Goal: Transaction & Acquisition: Purchase product/service

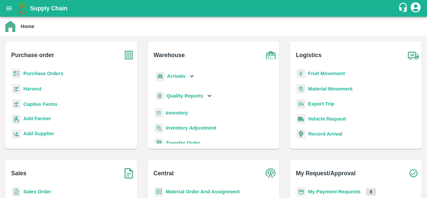
click at [53, 71] on b "Purchase Orders" at bounding box center [43, 73] width 40 height 5
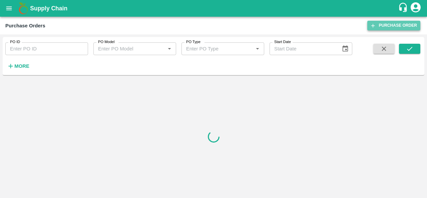
click at [392, 27] on link "Purchase Order" at bounding box center [394, 26] width 53 height 10
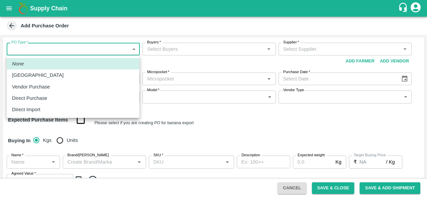
drag, startPoint x: 49, startPoint y: 50, endPoint x: 30, endPoint y: 88, distance: 42.9
click at [30, 88] on body "Supply Chain Add Purchase Order PO Type   * ​ PO Type Buyers   * Buyers   * Sup…" at bounding box center [213, 99] width 427 height 198
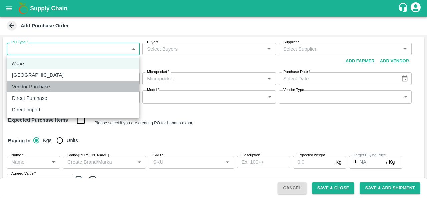
click at [30, 88] on p "Vendor Purchase" at bounding box center [31, 86] width 38 height 7
type input "2"
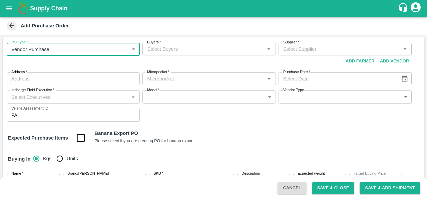
click at [171, 52] on input "Buyers   *" at bounding box center [204, 49] width 118 height 9
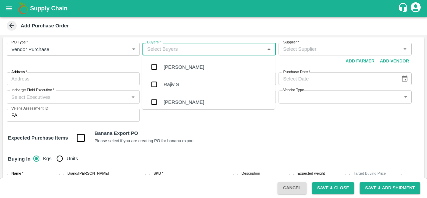
type input "s"
type input "anil"
click at [178, 64] on div "[PERSON_NAME]" at bounding box center [184, 66] width 41 height 7
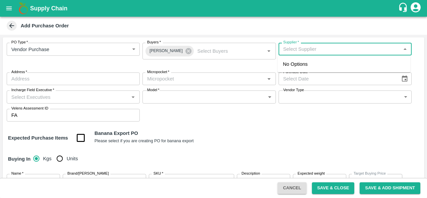
click at [308, 48] on input "Supplier   *" at bounding box center [340, 49] width 118 height 9
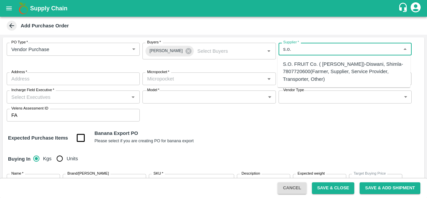
click at [310, 74] on div "S.O. FRUIT Co. ( Sardevan Singh)-Diswani, Shimla-7807720600(Farmer, Supplier, S…" at bounding box center [344, 71] width 122 height 22
type input "S.O. FRUIT Co. ( Sardevan Singh)-Diswani, Shimla-7807720600(Farmer, Supplier, S…"
type input "Diswani, Shimla, Chirgaon , Himachal Pradesh"
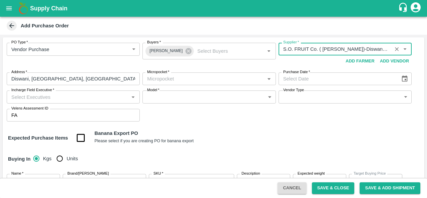
type input "S.O. FRUIT Co. ( Sardevan Singh)-Diswani, Shimla-7807720600(Farmer, Supplier, S…"
click at [187, 81] on input "Micropocket   *" at bounding box center [204, 78] width 118 height 9
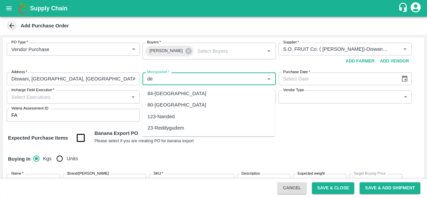
click at [160, 94] on div "84-Delhi" at bounding box center [177, 93] width 59 height 7
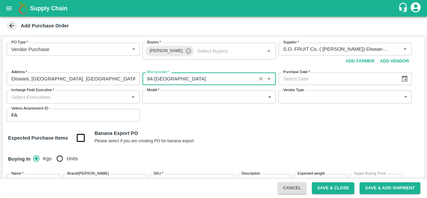
type input "84-Delhi"
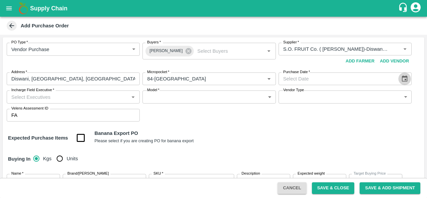
click at [404, 81] on icon "Choose date" at bounding box center [405, 78] width 6 height 6
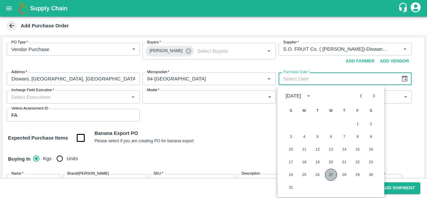
click at [336, 177] on button "27" at bounding box center [331, 175] width 12 height 12
type input "27/08/2025"
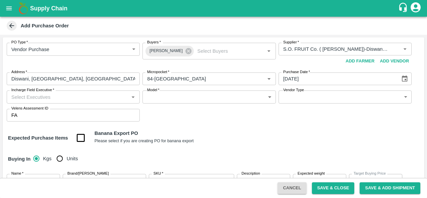
click at [232, 117] on div "PO Type   * Vendor Purchase 2 PO Type Buyers   * Anil Kumar Buyers   * Supplier…" at bounding box center [214, 81] width 422 height 89
click at [67, 96] on input "Incharge Field Executive   *" at bounding box center [68, 96] width 118 height 9
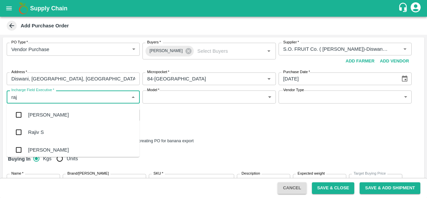
type input "raju"
click at [39, 135] on div "Raju KR" at bounding box center [37, 132] width 18 height 7
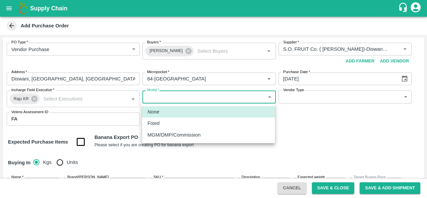
click at [176, 97] on body "Supply Chain Add Purchase Order PO Type   * Vendor Purchase 2 PO Type Buyers   …" at bounding box center [213, 99] width 427 height 198
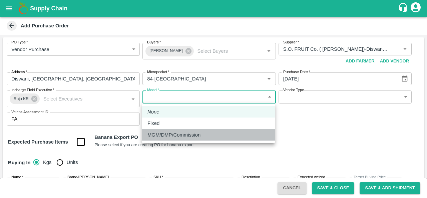
click at [176, 139] on li "MGM/DMP/Commission" at bounding box center [208, 134] width 133 height 11
type input "Commision"
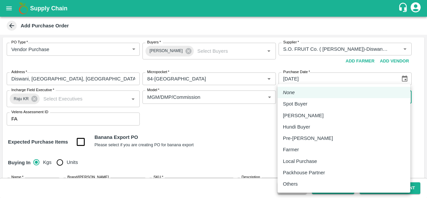
click at [310, 98] on body "Supply Chain Add Purchase Order PO Type   * Vendor Purchase 2 PO Type Buyers   …" at bounding box center [213, 99] width 427 height 198
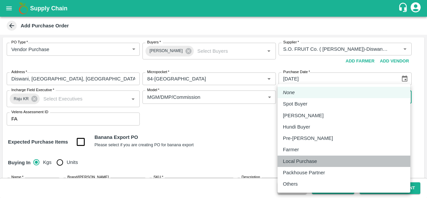
click at [304, 161] on p "Local Purchase" at bounding box center [300, 161] width 34 height 7
type input "LOCAL_PURCHASE"
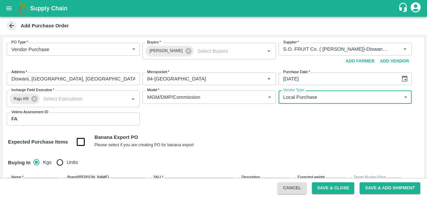
click at [266, 141] on div "Expected Purchase Items Banana Export PO Please select if you are creating PO f…" at bounding box center [213, 142] width 411 height 17
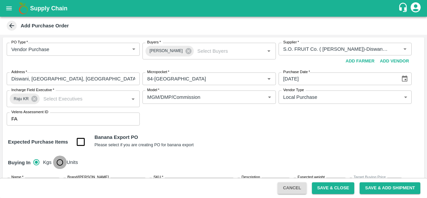
click at [60, 161] on input "Units" at bounding box center [59, 162] width 13 height 13
radio input "true"
click at [217, 129] on div "PO Type   * Vendor Purchase 2 PO Type Buyers   * Anil Kumar Buyers   * Supplier…" at bounding box center [214, 84] width 422 height 94
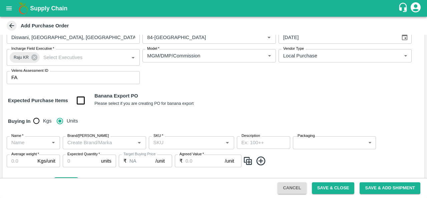
scroll to position [81, 0]
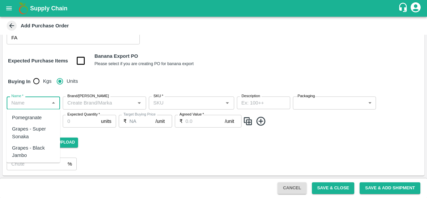
click at [32, 105] on input "Name   *" at bounding box center [28, 103] width 38 height 9
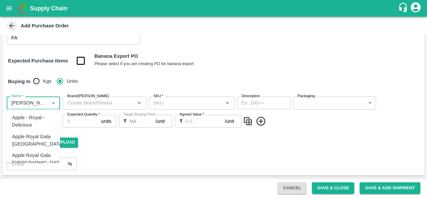
click at [35, 124] on div "Apple - Royal - Delicious" at bounding box center [33, 121] width 43 height 15
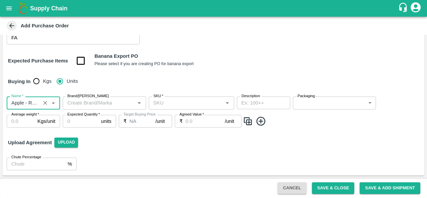
type input "Apple - Royal - Delicious"
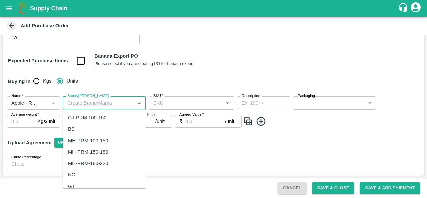
click at [105, 107] on input "Brand/Marka" at bounding box center [99, 103] width 68 height 9
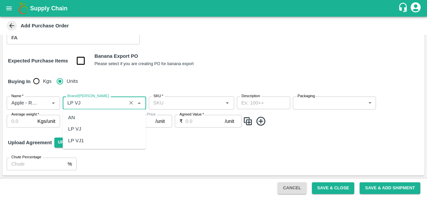
scroll to position [0, 0]
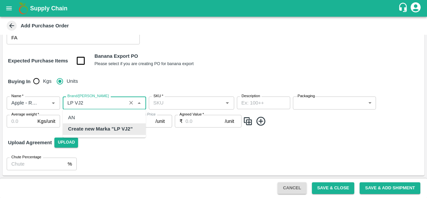
click at [103, 132] on b "Create new Marka "LP VJ2"" at bounding box center [100, 129] width 65 height 7
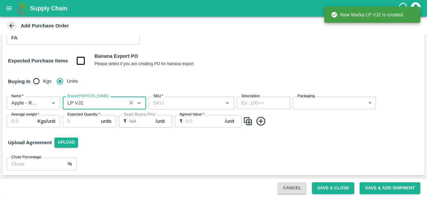
type input "LP VJ2"
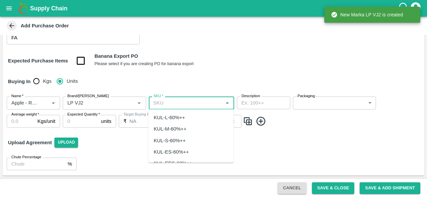
click at [176, 105] on input "SKU   *" at bounding box center [186, 103] width 70 height 9
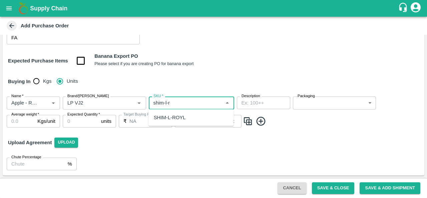
click at [172, 118] on div "SHIM-L-ROYL" at bounding box center [170, 117] width 32 height 7
type input "SHIM-L-ROYL"
click at [317, 103] on body "Supply Chain Add Purchase Order PO Type   * Vendor Purchase 2 PO Type Buyers   …" at bounding box center [213, 99] width 427 height 198
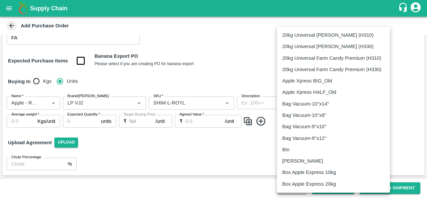
scroll to position [400, 0]
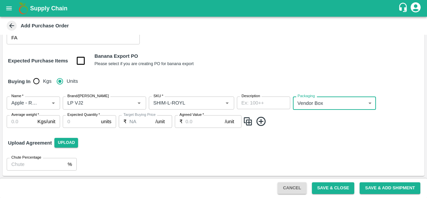
type input "276"
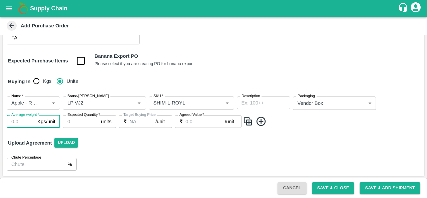
click at [19, 122] on input "Average weight   *" at bounding box center [21, 121] width 28 height 13
type input "25"
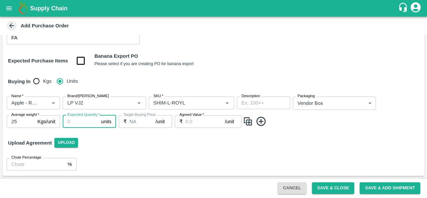
click at [79, 122] on input "Expected Quantity   *" at bounding box center [81, 121] width 36 height 13
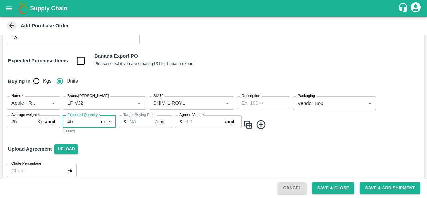
type input "40"
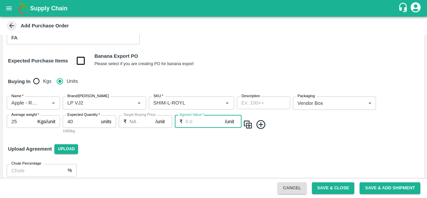
click at [197, 119] on input "Agreed Value   *" at bounding box center [205, 121] width 39 height 13
type input "2400"
click at [248, 125] on img at bounding box center [248, 124] width 10 height 11
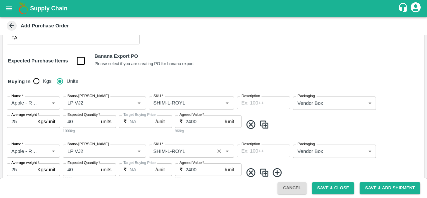
click at [170, 151] on input "SKU   *" at bounding box center [182, 151] width 62 height 9
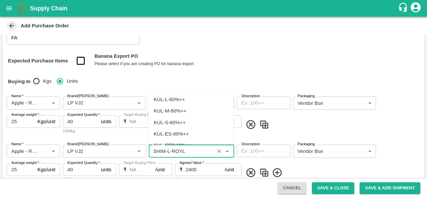
scroll to position [1827, 0]
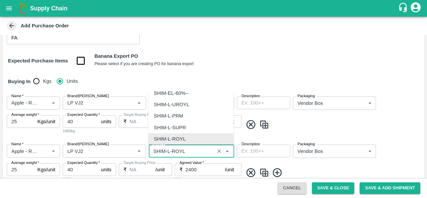
click at [170, 151] on input "SKU   *" at bounding box center [182, 151] width 62 height 9
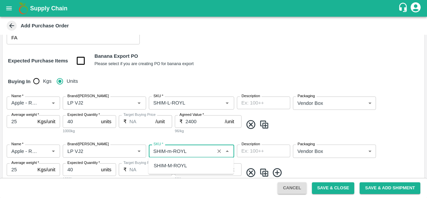
click at [176, 160] on div "SHIM-M-ROYL" at bounding box center [191, 165] width 85 height 11
type input "SHIM-M-ROYL"
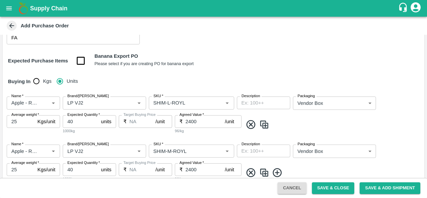
click at [300, 128] on span at bounding box center [332, 124] width 179 height 11
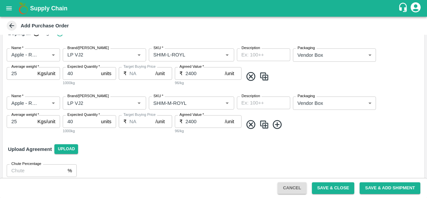
scroll to position [136, 0]
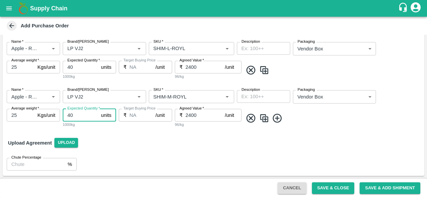
click at [70, 114] on input "40" at bounding box center [81, 115] width 36 height 13
type input "60"
click at [264, 118] on img at bounding box center [264, 118] width 10 height 11
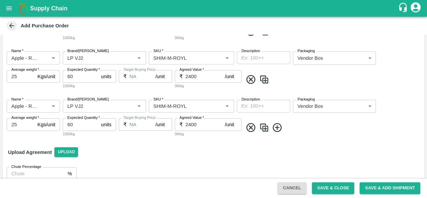
scroll to position [174, 0]
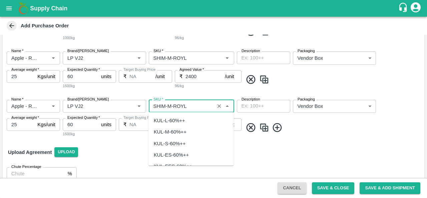
click at [170, 105] on input "SKU   *" at bounding box center [182, 106] width 62 height 9
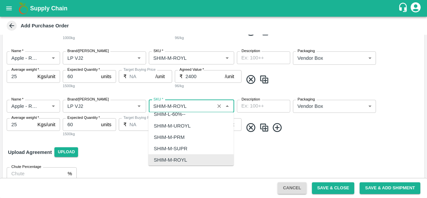
click at [170, 105] on input "SKU   *" at bounding box center [182, 106] width 62 height 9
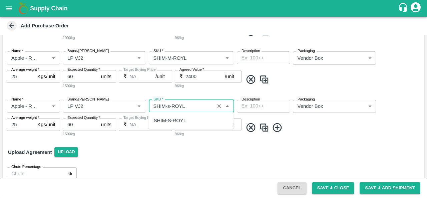
click at [173, 120] on div "SHIM-S-ROYL" at bounding box center [170, 120] width 32 height 7
type input "SHIM-S-ROYL"
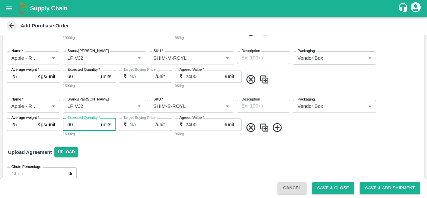
click at [69, 123] on input "60" at bounding box center [81, 124] width 36 height 13
type input "100"
click at [264, 129] on img at bounding box center [264, 127] width 10 height 11
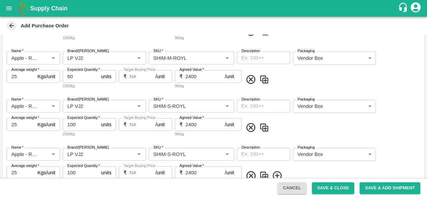
scroll to position [232, 0]
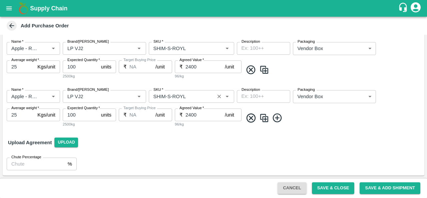
click at [168, 96] on input "SKU   *" at bounding box center [182, 96] width 62 height 9
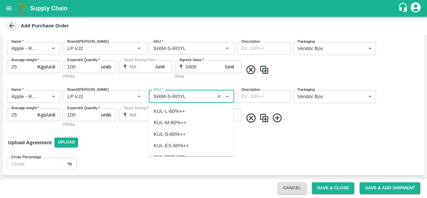
click at [168, 96] on input "SKU   *" at bounding box center [182, 96] width 62 height 9
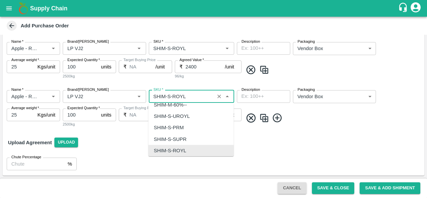
click at [168, 96] on input "SKU   *" at bounding box center [182, 96] width 62 height 9
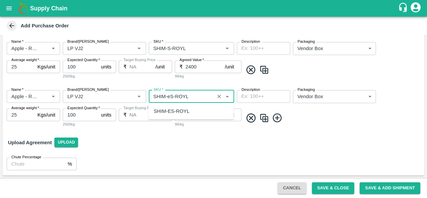
scroll to position [0, 0]
click at [174, 109] on div "SHIM-ES-ROYL" at bounding box center [172, 111] width 36 height 7
type input "SHIM-ES-ROYL"
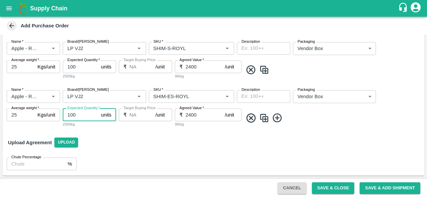
click at [72, 115] on input "100" at bounding box center [81, 115] width 36 height 13
type input "150"
click at [264, 118] on img at bounding box center [264, 118] width 10 height 11
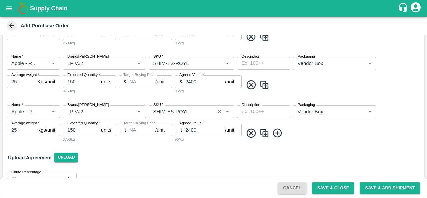
scroll to position [265, 0]
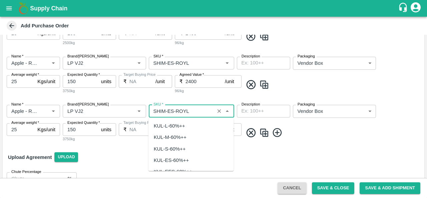
click at [171, 111] on input "SKU   *" at bounding box center [182, 111] width 62 height 9
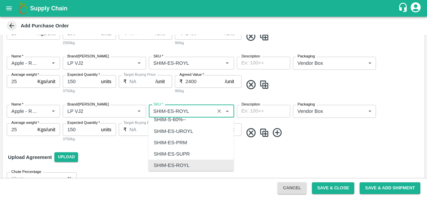
click at [171, 111] on input "SKU   *" at bounding box center [182, 111] width 62 height 9
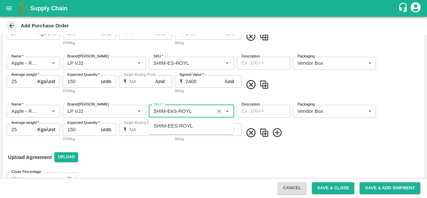
scroll to position [0, 0]
click at [169, 128] on div "SHIM-EES-ROYL" at bounding box center [173, 125] width 39 height 7
type input "SHIM-EES-ROYL"
click at [79, 130] on input "150" at bounding box center [81, 129] width 36 height 13
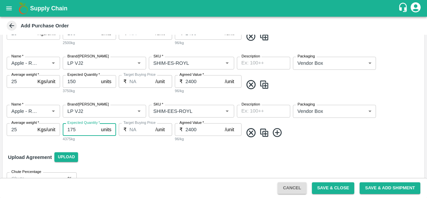
type input "175"
click at [263, 134] on img at bounding box center [264, 132] width 10 height 11
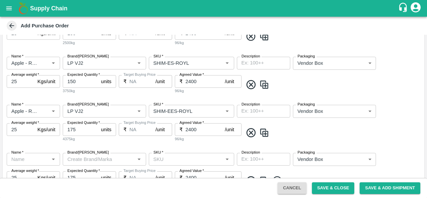
type input "Apple - Royal - Delicious"
type input "LP VJ2"
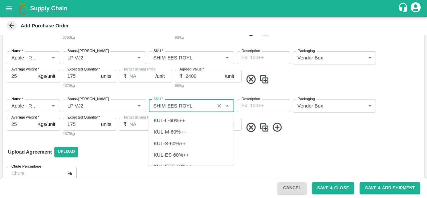
click at [173, 107] on input "SKU   *" at bounding box center [182, 106] width 62 height 9
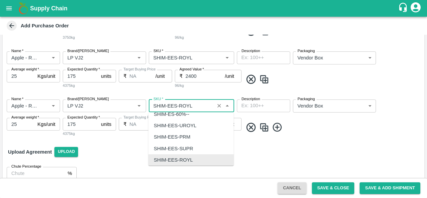
click at [176, 106] on input "SKU   *" at bounding box center [182, 106] width 62 height 9
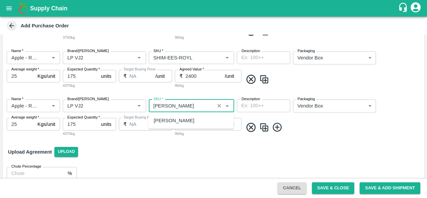
click at [182, 120] on div "[PERSON_NAME]" at bounding box center [174, 120] width 41 height 7
type input "[PERSON_NAME]"
click at [75, 125] on input "175" at bounding box center [81, 124] width 36 height 13
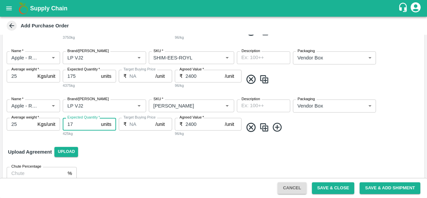
type input "1"
type input "80"
click at [263, 124] on img at bounding box center [264, 127] width 10 height 11
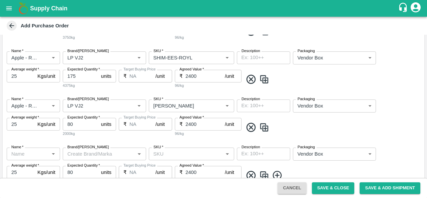
type input "Apple - Royal - Delicious"
type input "LP VJ2"
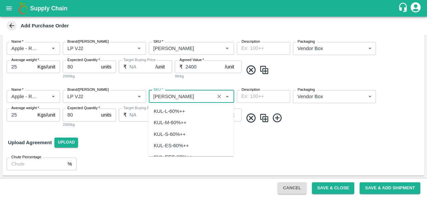
click at [179, 98] on input "SKU   *" at bounding box center [182, 96] width 62 height 9
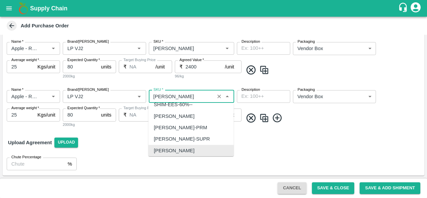
click at [179, 98] on input "SKU   *" at bounding box center [182, 96] width 62 height 9
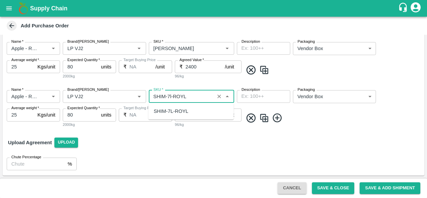
click at [182, 112] on div "SHIM-7L-ROYL" at bounding box center [171, 111] width 35 height 7
type input "SHIM-7L-ROYL"
click at [205, 138] on div "Upload Agreement Upload" at bounding box center [214, 142] width 422 height 19
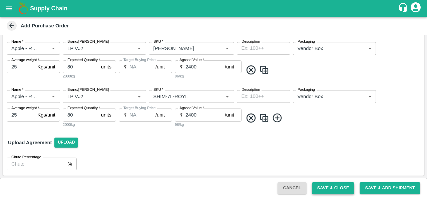
click at [335, 186] on button "Save & Close" at bounding box center [333, 188] width 43 height 12
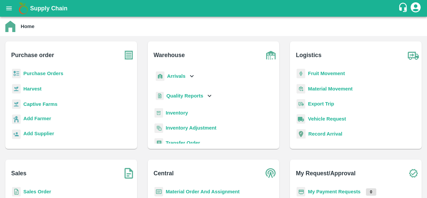
scroll to position [7, 0]
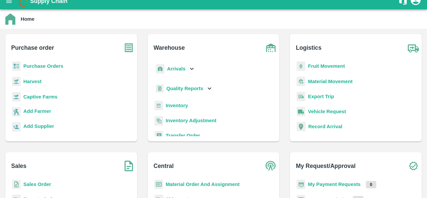
click at [205, 181] on p "Material Order And Assignment" at bounding box center [203, 184] width 74 height 7
click at [205, 183] on b "Material Order And Assignment" at bounding box center [203, 184] width 74 height 5
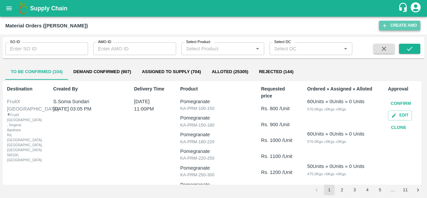
click at [404, 29] on button "Create AMO" at bounding box center [399, 26] width 41 height 10
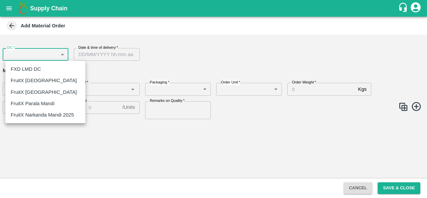
drag, startPoint x: 33, startPoint y: 51, endPoint x: 35, endPoint y: 80, distance: 28.5
click at [35, 80] on body "Supply Chain Add Material Order DC   * ​ DC Date & time of delivery   * Date & …" at bounding box center [213, 99] width 427 height 198
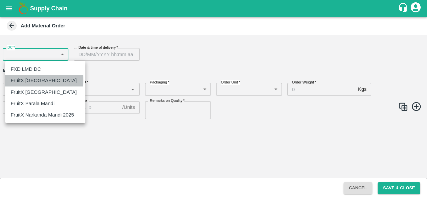
click at [35, 80] on p "FruitX [GEOGRAPHIC_DATA]" at bounding box center [44, 80] width 66 height 7
type input "147"
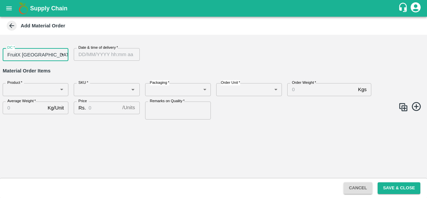
type input "DD/MM/YYYY hh:mm aa"
click at [127, 57] on input "DD/MM/YYYY hh:mm aa" at bounding box center [104, 54] width 61 height 13
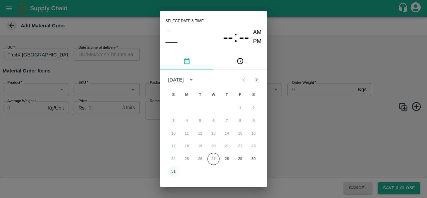
click at [176, 171] on button "31" at bounding box center [174, 172] width 12 height 12
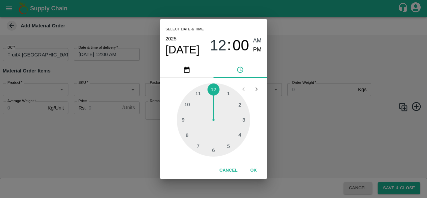
click at [200, 91] on div at bounding box center [213, 119] width 73 height 73
click at [259, 49] on span "PM" at bounding box center [257, 49] width 9 height 9
type input "31/08/2025 11:00 PM"
click at [254, 169] on button "OK" at bounding box center [253, 171] width 21 height 12
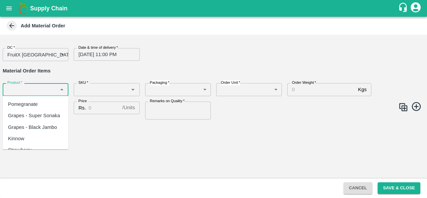
click at [21, 91] on input "Product   *" at bounding box center [30, 89] width 51 height 9
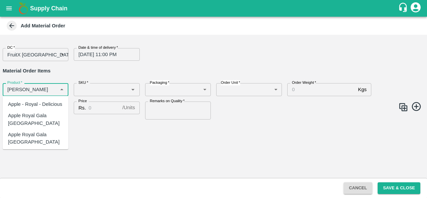
click at [25, 108] on div "Apple - Royal - Delicious" at bounding box center [35, 104] width 54 height 7
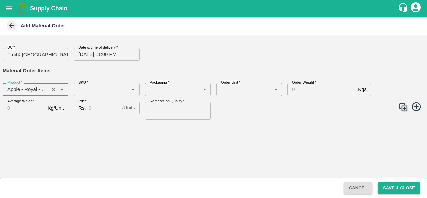
type input "Apple - Royal - Delicious"
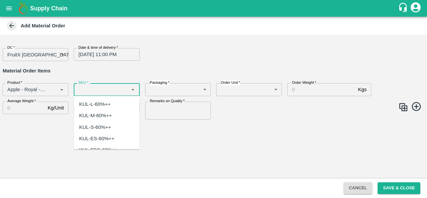
click at [98, 88] on input "SKU   *" at bounding box center [101, 89] width 51 height 9
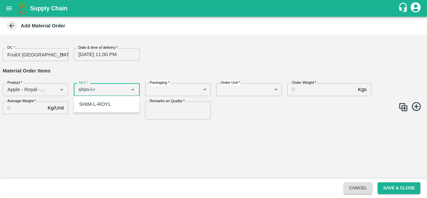
click at [99, 107] on div "SHIM-L-ROYL" at bounding box center [95, 104] width 32 height 7
type input "SHIM-L-ROYL"
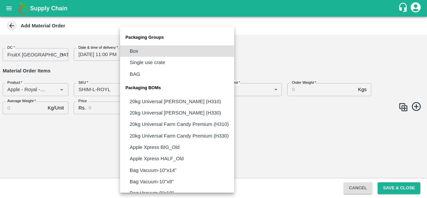
click at [168, 89] on body "Supply Chain Add Material Order DC   * FruitX Bangalore 147 DC Date & time of d…" at bounding box center [213, 99] width 427 height 198
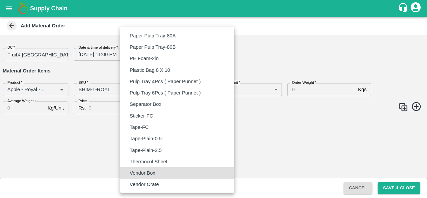
type input "BOM/276"
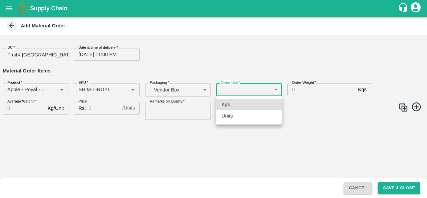
click at [235, 92] on body "Supply Chain Add Material Order DC   * FruitX Bangalore 147 DC Date & time of d…" at bounding box center [213, 99] width 427 height 198
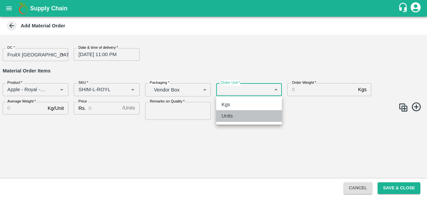
click at [238, 119] on div "Units" at bounding box center [249, 115] width 55 height 7
type input "2"
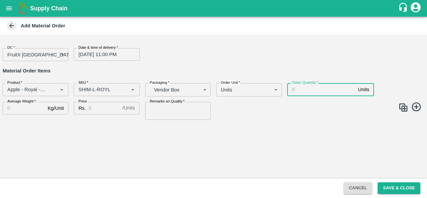
click at [312, 90] on input "Order Quantity   *" at bounding box center [322, 89] width 68 height 13
type input "80"
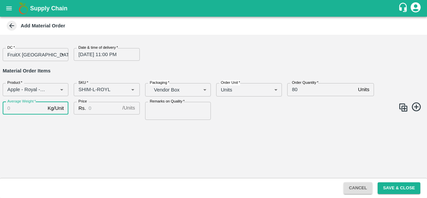
click at [24, 106] on input "Average Weight   *" at bounding box center [24, 108] width 42 height 13
type input "25"
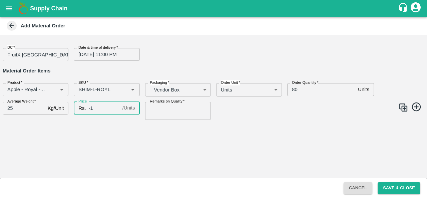
type input "-1"
click at [116, 109] on input "-1" at bounding box center [104, 108] width 31 height 13
type input "2400"
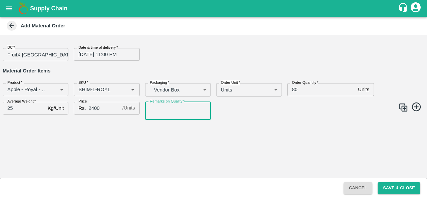
click at [171, 109] on input "Remarks on Quality   *" at bounding box center [178, 111] width 66 height 18
type input "GOOD QUALITY"
click at [404, 109] on img at bounding box center [404, 108] width 10 height 10
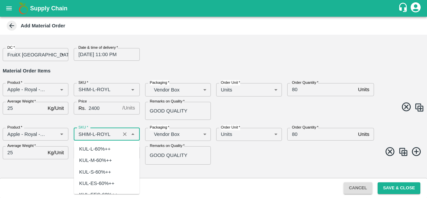
click at [94, 135] on input "SKU   *" at bounding box center [97, 134] width 42 height 9
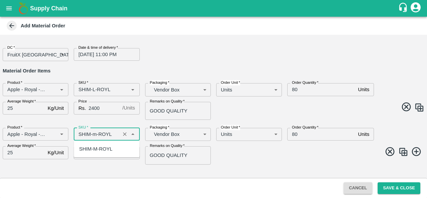
click at [104, 148] on div "SHIM-M-ROYL" at bounding box center [95, 148] width 33 height 7
type input "SHIM-M-ROYL"
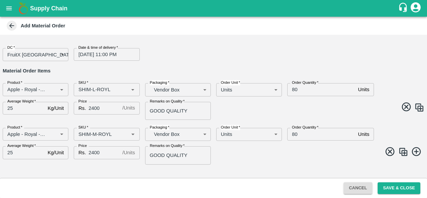
click at [244, 156] on span at bounding box center [318, 152] width 214 height 13
click at [403, 155] on img at bounding box center [404, 152] width 10 height 10
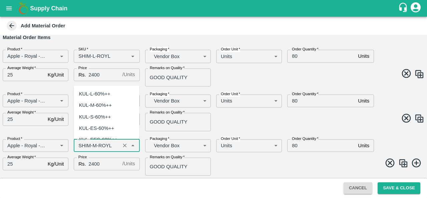
click at [96, 144] on input "SKU   *" at bounding box center [97, 145] width 42 height 9
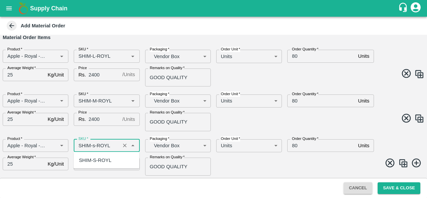
click at [99, 158] on div "SHIM-S-ROYL" at bounding box center [95, 160] width 32 height 7
type input "SHIM-S-ROYL"
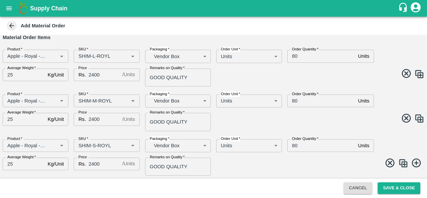
click at [403, 163] on img at bounding box center [404, 163] width 10 height 10
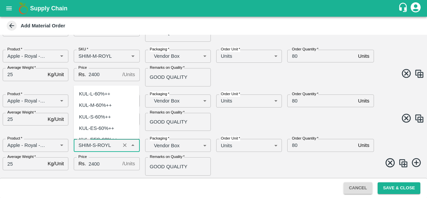
click at [93, 142] on input "SKU   *" at bounding box center [97, 145] width 42 height 9
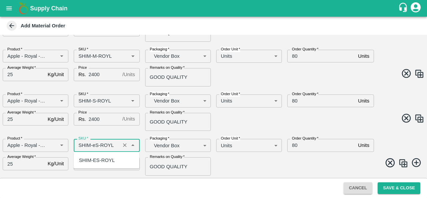
click at [97, 159] on div "SHIM-ES-ROYL" at bounding box center [97, 160] width 36 height 7
type input "SHIM-ES-ROYL"
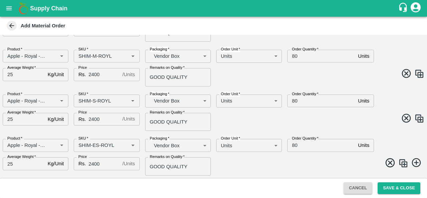
click at [406, 164] on img at bounding box center [404, 163] width 10 height 10
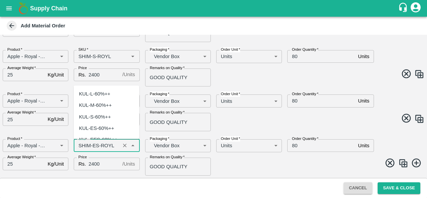
click at [95, 146] on input "SKU   *" at bounding box center [97, 145] width 42 height 9
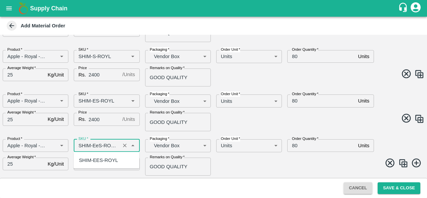
click at [104, 160] on div "SHIM-EES-ROYL" at bounding box center [98, 160] width 39 height 7
type input "SHIM-EES-ROYL"
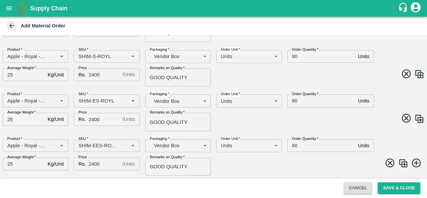
click at [401, 163] on img at bounding box center [404, 163] width 10 height 10
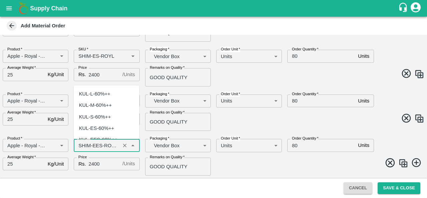
click at [97, 145] on input "SKU   *" at bounding box center [97, 145] width 42 height 9
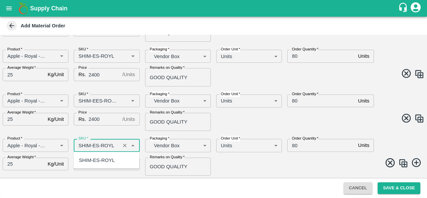
scroll to position [0, 0]
click at [102, 162] on div "[PERSON_NAME]" at bounding box center [99, 160] width 41 height 7
type input "[PERSON_NAME]"
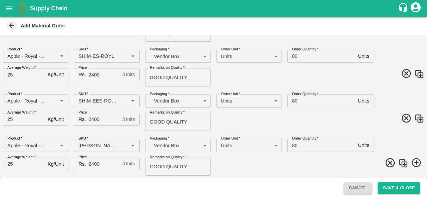
click at [252, 167] on span at bounding box center [318, 163] width 214 height 13
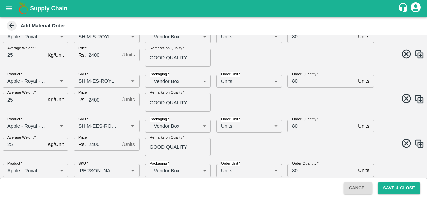
scroll to position [167, 0]
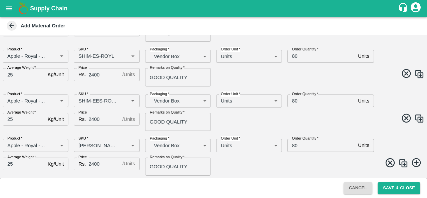
click at [403, 164] on img at bounding box center [404, 163] width 10 height 10
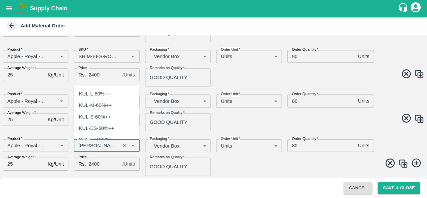
scroll to position [2342, 0]
click at [96, 145] on input "SKU   *" at bounding box center [97, 145] width 42 height 9
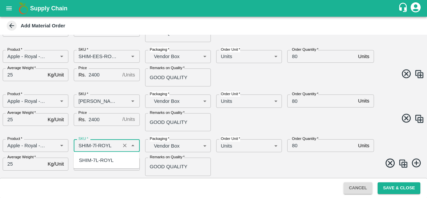
click at [100, 157] on div "SHIM-7L-ROYL" at bounding box center [96, 160] width 35 height 7
type input "SHIM-7L-ROYL"
click at [270, 162] on span at bounding box center [318, 164] width 214 height 13
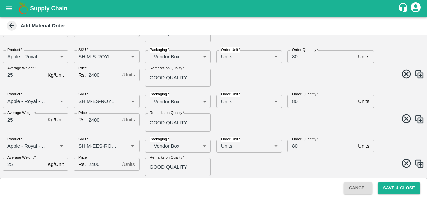
scroll to position [116, 0]
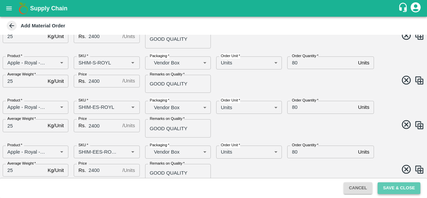
click at [397, 191] on button "Save & Close" at bounding box center [399, 188] width 43 height 12
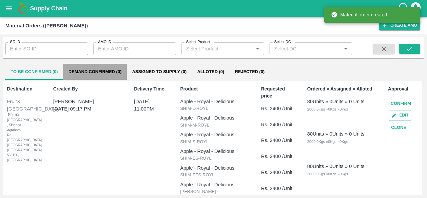
click at [85, 72] on button "Demand Confirmed (0)" at bounding box center [95, 72] width 64 height 16
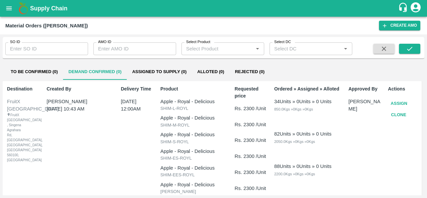
click at [34, 65] on button "To Be Confirmed (0)" at bounding box center [34, 72] width 58 height 16
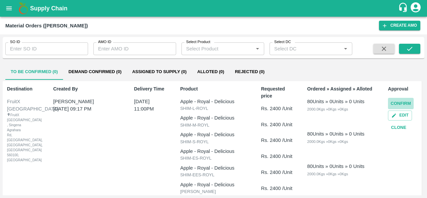
click at [402, 103] on button "Confirm" at bounding box center [401, 104] width 26 height 12
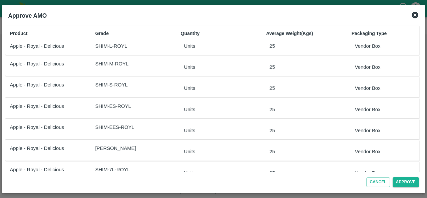
scroll to position [15, 0]
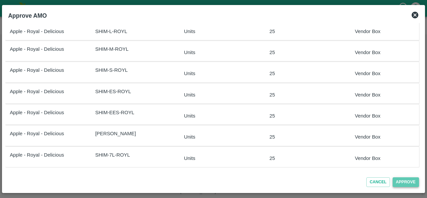
click at [406, 183] on button "Approve" at bounding box center [406, 182] width 26 height 10
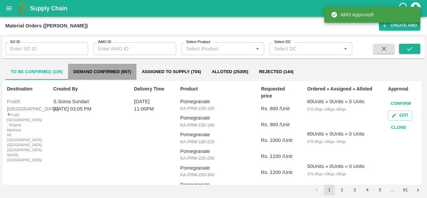
click at [94, 71] on button "Demand Confirmed (907)" at bounding box center [102, 72] width 68 height 16
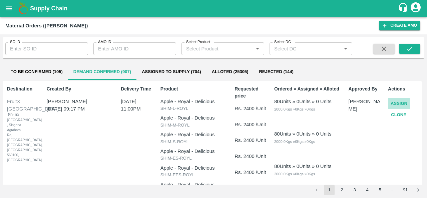
click at [391, 103] on button "Assign" at bounding box center [399, 104] width 22 height 12
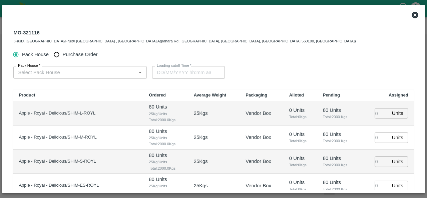
click at [65, 51] on span "Purchase Order" at bounding box center [80, 54] width 35 height 7
click at [63, 51] on input "Purchase Order" at bounding box center [56, 54] width 12 height 12
radio input "true"
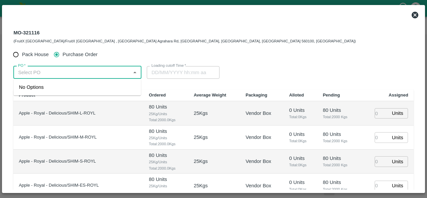
click at [28, 71] on input "PO   *" at bounding box center [71, 72] width 113 height 9
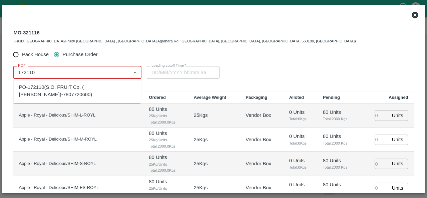
click at [56, 92] on div "PO-172110(S.O. FRUIT Co. ( Sardevan Singh)-7807720600)" at bounding box center [77, 90] width 117 height 15
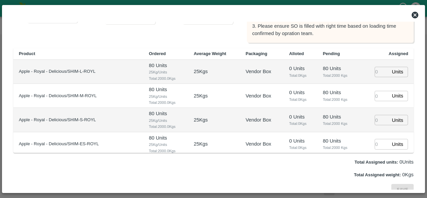
scroll to position [108, 0]
type input "PO-172110(S.O. FRUIT Co. ( Sardevan Singh)-7807720600)"
click at [379, 73] on input "number" at bounding box center [382, 71] width 15 height 10
type input "80"
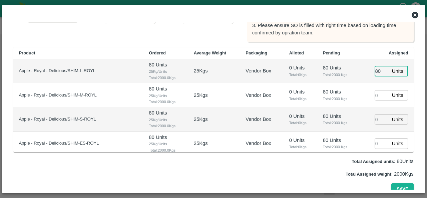
type input "28/08/2025 04:48 AM"
type input "80"
type input "90"
type input "28/08/2025 02:48 AM"
type input "190"
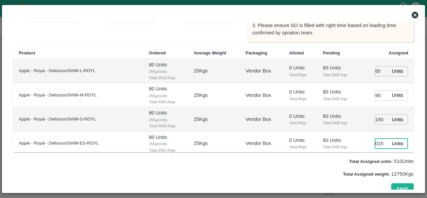
scroll to position [0, 3]
type input "0150"
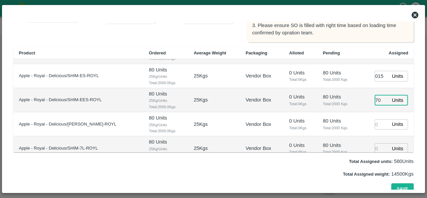
type input "70"
type input "50"
type input "20"
type input "28/08/2025 01:48 AM"
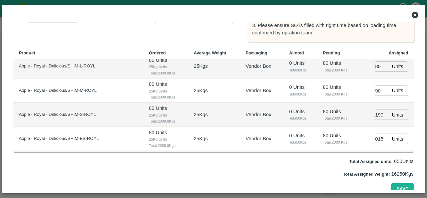
scroll to position [6, 0]
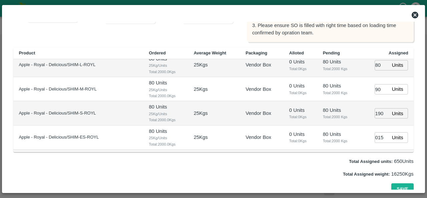
type input "20"
click at [378, 112] on input "190" at bounding box center [382, 113] width 15 height 10
type input "120"
type input "28/08/2025 02:48 AM"
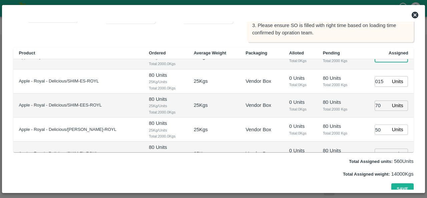
scroll to position [60, 0]
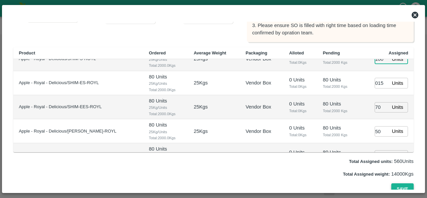
type input "100"
click at [397, 186] on button "Save" at bounding box center [403, 189] width 22 height 12
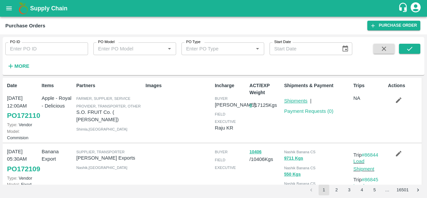
click at [295, 101] on link "Shipments" at bounding box center [296, 100] width 23 height 5
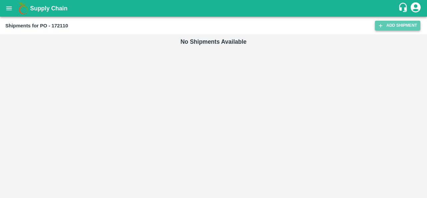
click at [397, 22] on link "Add Shipment" at bounding box center [397, 26] width 45 height 10
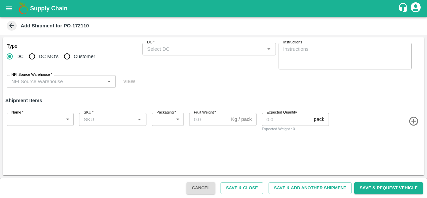
click at [33, 58] on input "DC MO's" at bounding box center [31, 56] width 13 height 13
radio input "true"
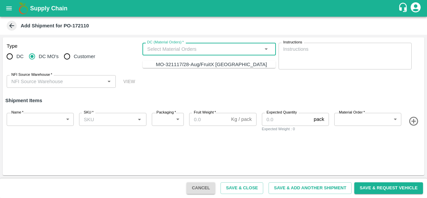
click at [174, 48] on input "DC (Material Orders)   *" at bounding box center [204, 49] width 118 height 9
click at [184, 67] on div "MO-321117/28-Aug/FruitX Bangalore" at bounding box center [211, 64] width 111 height 7
type input "MO-321117/28-Aug/FruitX Bangalore"
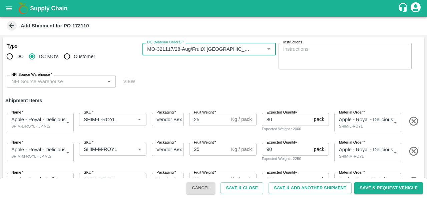
click at [34, 74] on label "NFI Source Warehouse   *" at bounding box center [31, 74] width 41 height 5
click at [34, 77] on input "NFI Source Warehouse   *" at bounding box center [56, 81] width 94 height 9
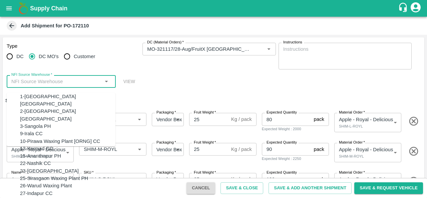
click at [35, 82] on input "NFI Source Warehouse   *" at bounding box center [56, 81] width 94 height 9
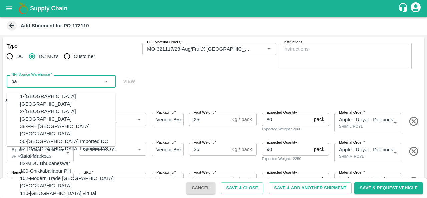
type input "b"
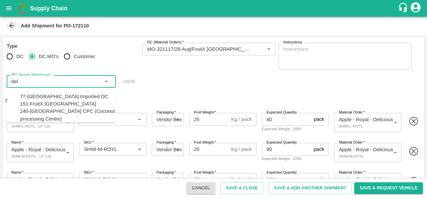
click at [45, 108] on div "151-FruitX Delhi" at bounding box center [58, 103] width 76 height 7
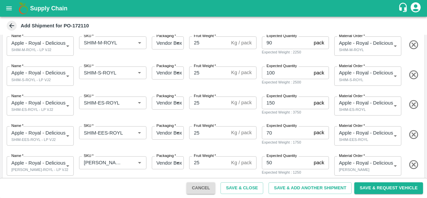
scroll to position [142, 0]
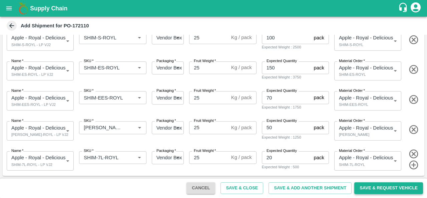
type input "151-FruitX Delhi"
click at [381, 192] on button "Save & Request Vehicle" at bounding box center [389, 188] width 69 height 12
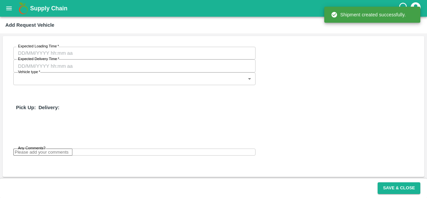
type input "28/08/2025 02:48 AM"
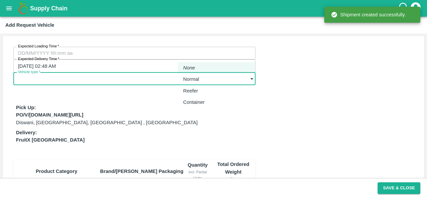
click at [218, 57] on body "Supply Chain Add Request Vehicle Expected Loading Time   * Expected Loading Tim…" at bounding box center [213, 99] width 427 height 198
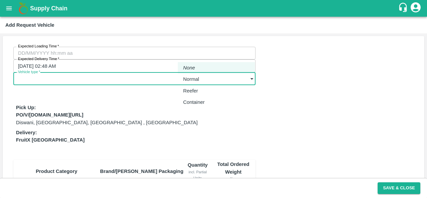
click at [196, 76] on p "Normal" at bounding box center [191, 78] width 16 height 7
type input "1"
click at [263, 81] on div "Expected Loading Time   * Expected Loading Time Expected Delivery Time   * 28/0…" at bounding box center [214, 195] width 422 height 319
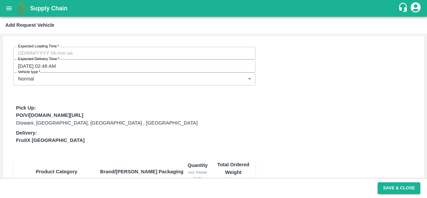
type input "DD/MM/YYYY hh:mm aa"
click at [25, 51] on input "DD/MM/YYYY hh:mm aa" at bounding box center [132, 53] width 238 height 13
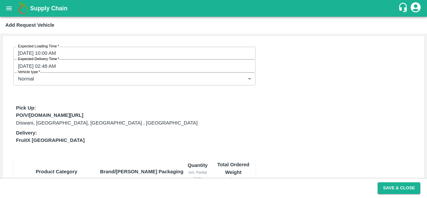
type input "27/08/2025 10:00 PM"
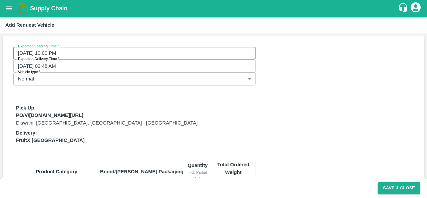
scroll to position [66, 0]
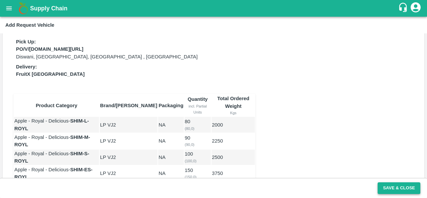
click at [393, 188] on button "Save & Close" at bounding box center [399, 188] width 43 height 12
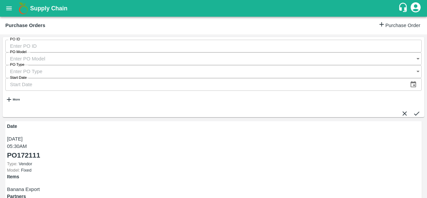
scroll to position [56, 0]
